Goal: Task Accomplishment & Management: Manage account settings

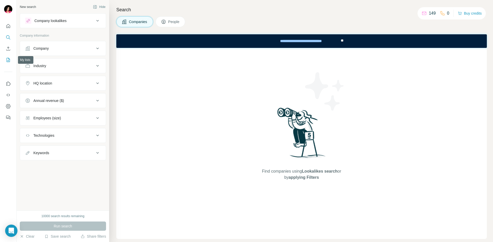
click at [9, 61] on icon "My lists" at bounding box center [8, 59] width 5 height 5
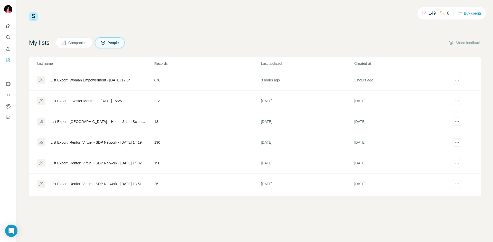
click at [68, 78] on div "List Export: Woman Empowerment - [DATE] 17:04" at bounding box center [91, 80] width 80 height 5
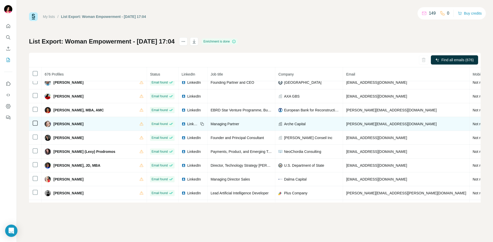
scroll to position [435, 0]
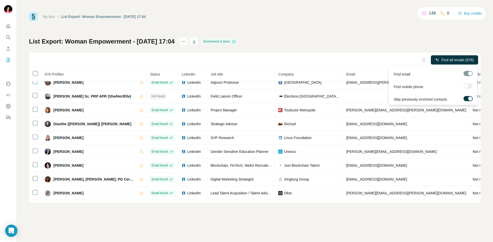
click at [468, 73] on div at bounding box center [467, 73] width 9 height 5
click at [467, 73] on div at bounding box center [467, 73] width 9 height 5
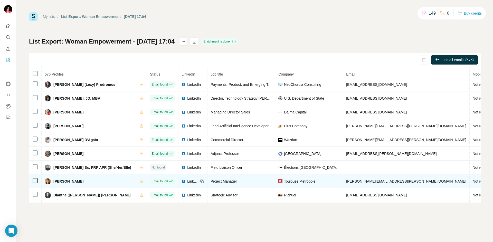
scroll to position [358, 0]
